Goal: Information Seeking & Learning: Learn about a topic

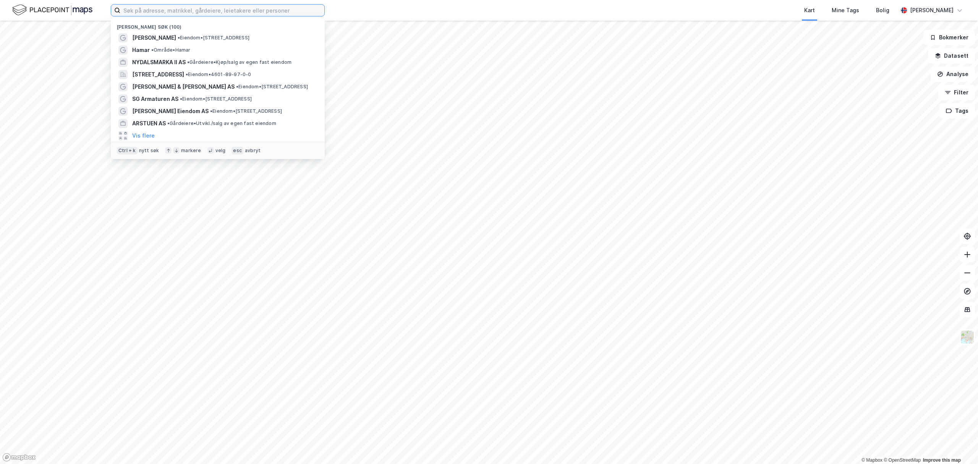
click at [187, 11] on input at bounding box center [222, 10] width 204 height 11
paste input "[STREET_ADDRESS]"
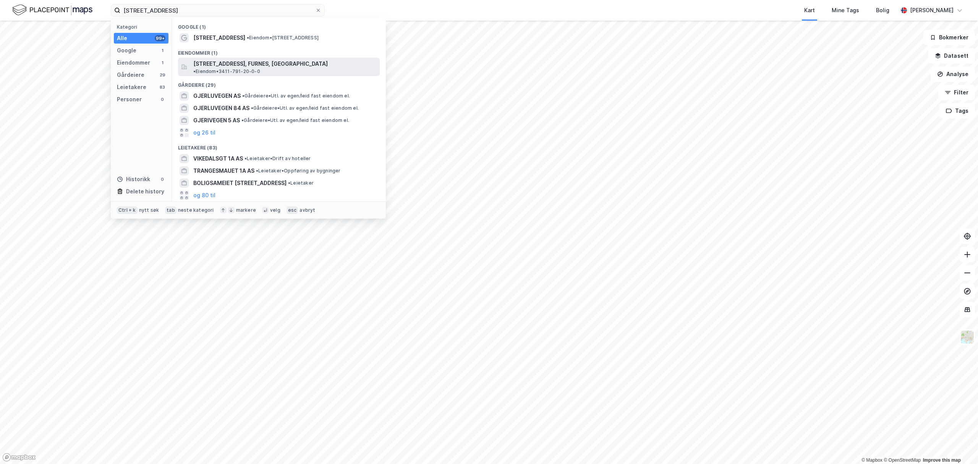
click at [219, 62] on span "[STREET_ADDRESS], FURNES, [GEOGRAPHIC_DATA]" at bounding box center [260, 63] width 135 height 9
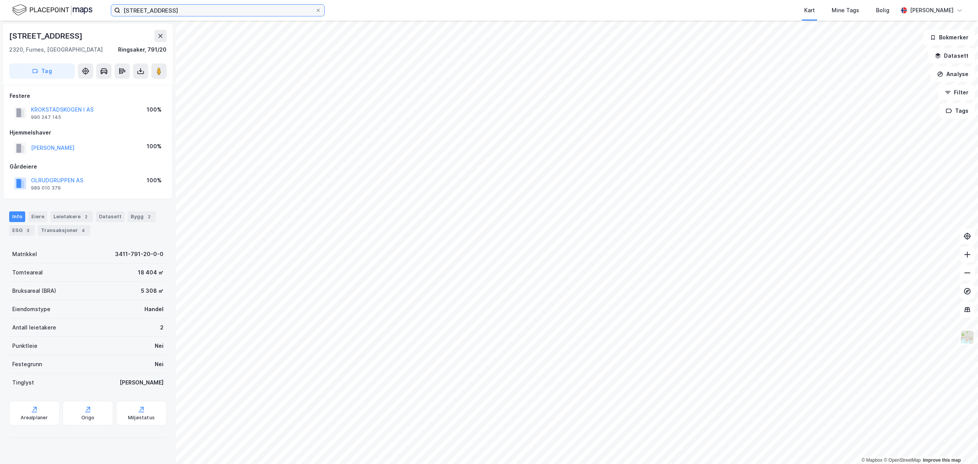
click at [271, 5] on input "[STREET_ADDRESS]" at bounding box center [217, 10] width 195 height 11
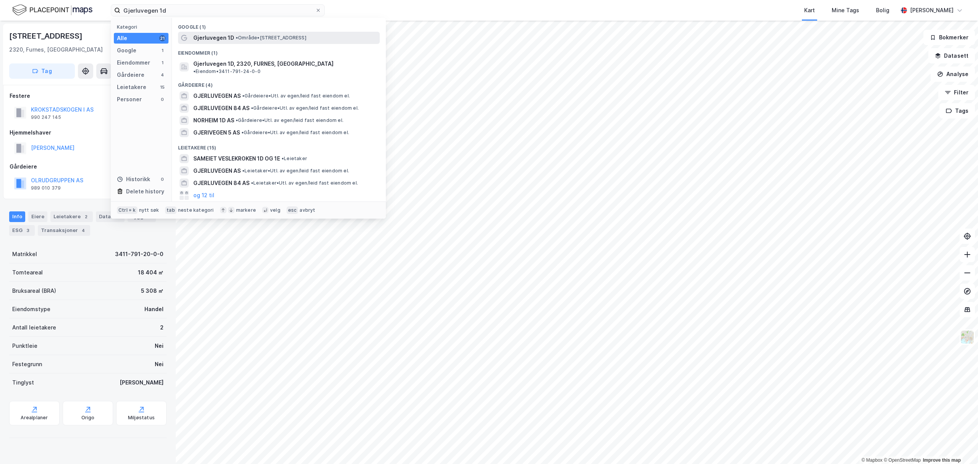
click at [198, 32] on div "Gjerluvegen 1D • Område • [STREET_ADDRESS] Furnes" at bounding box center [279, 38] width 202 height 12
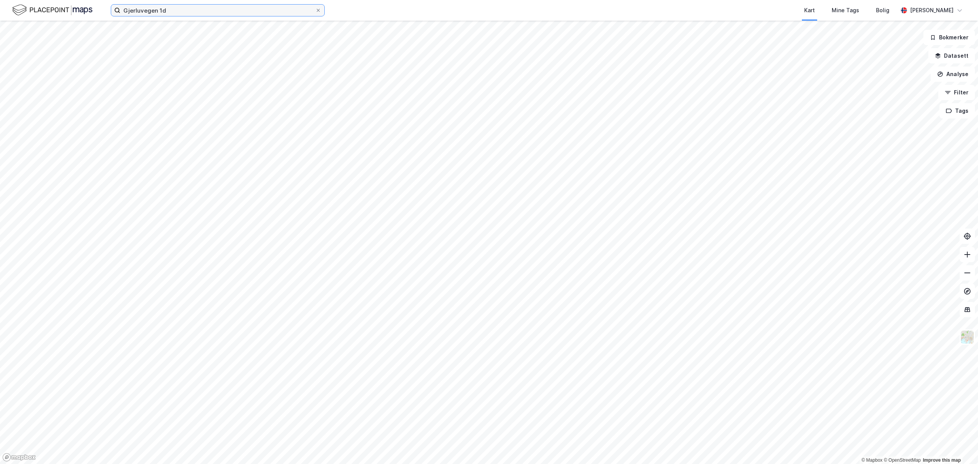
click at [175, 10] on input "Gjerluvegen 1d" at bounding box center [217, 10] width 195 height 11
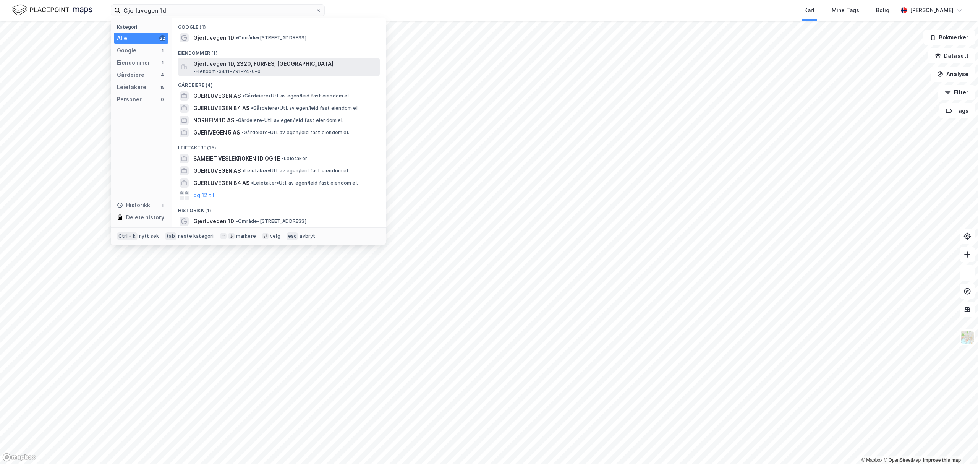
click at [195, 63] on span "Gjerluvegen 1D, 2320, FURNES, [GEOGRAPHIC_DATA]" at bounding box center [263, 63] width 140 height 9
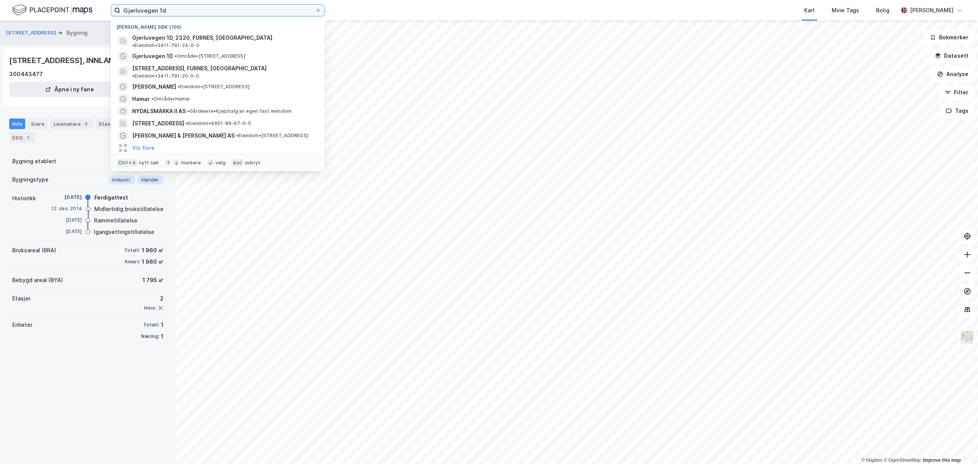
click at [246, 5] on input "Gjerluvegen 1d" at bounding box center [217, 10] width 195 height 11
paste input "3B"
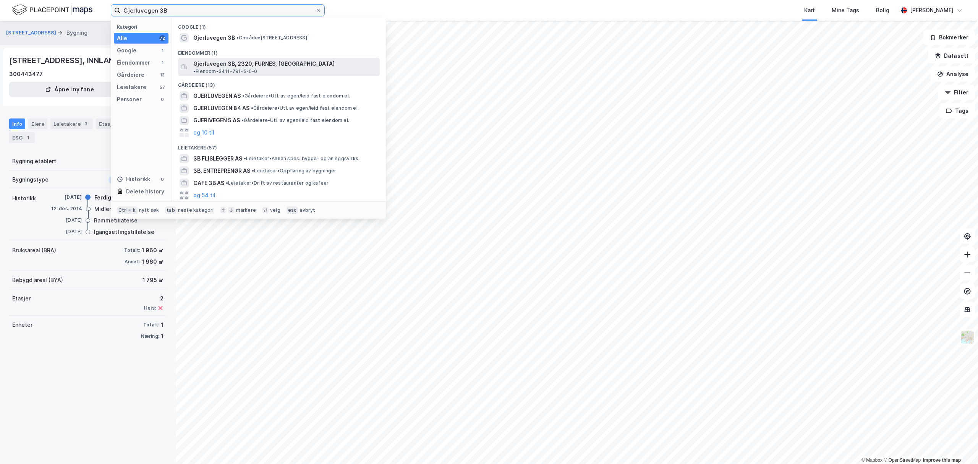
type input "Gjerluvegen 3B"
click at [233, 65] on span "Gjerluvegen 3B, 2320, FURNES, [GEOGRAPHIC_DATA]" at bounding box center [263, 63] width 141 height 9
